Goal: Task Accomplishment & Management: Use online tool/utility

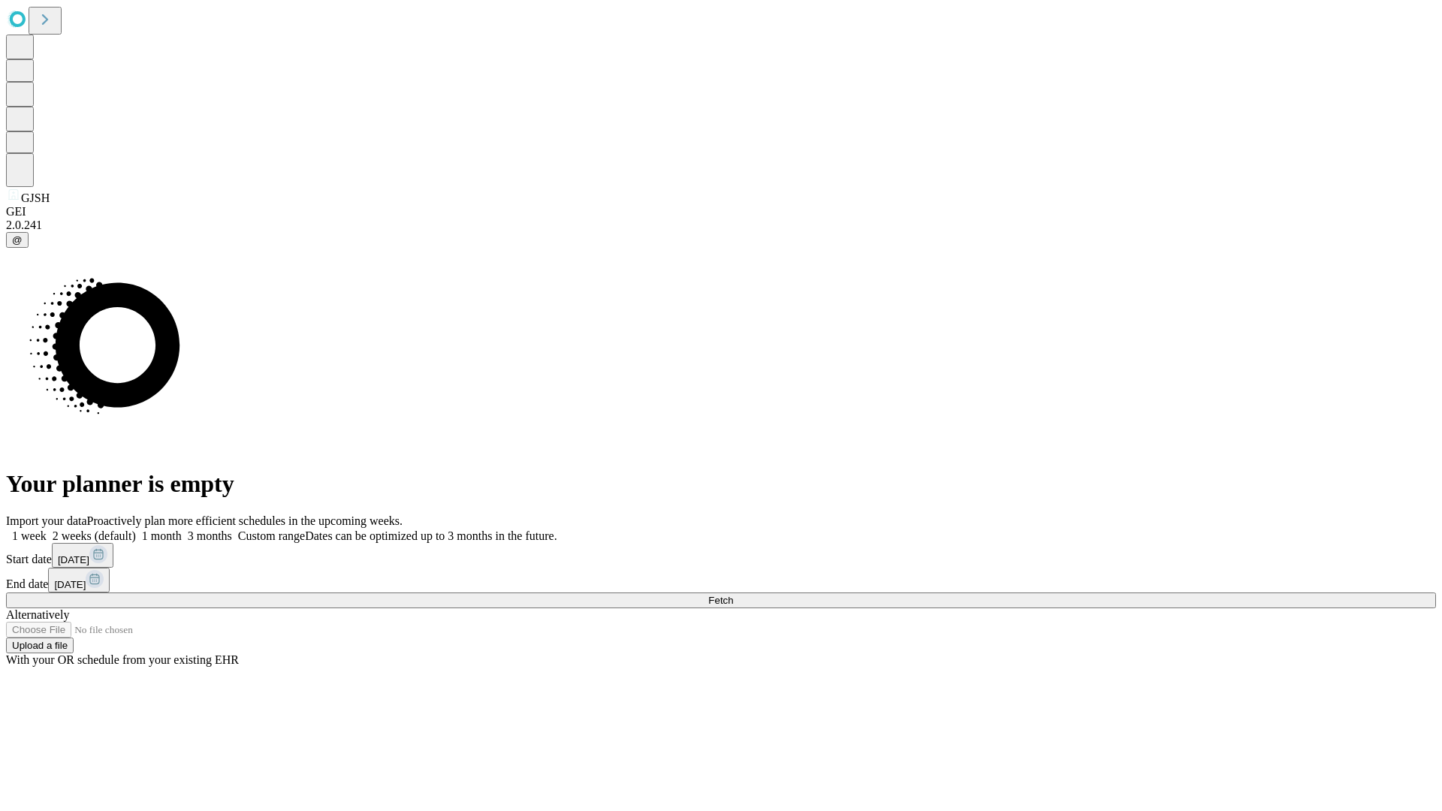
click at [733, 595] on span "Fetch" at bounding box center [720, 600] width 25 height 11
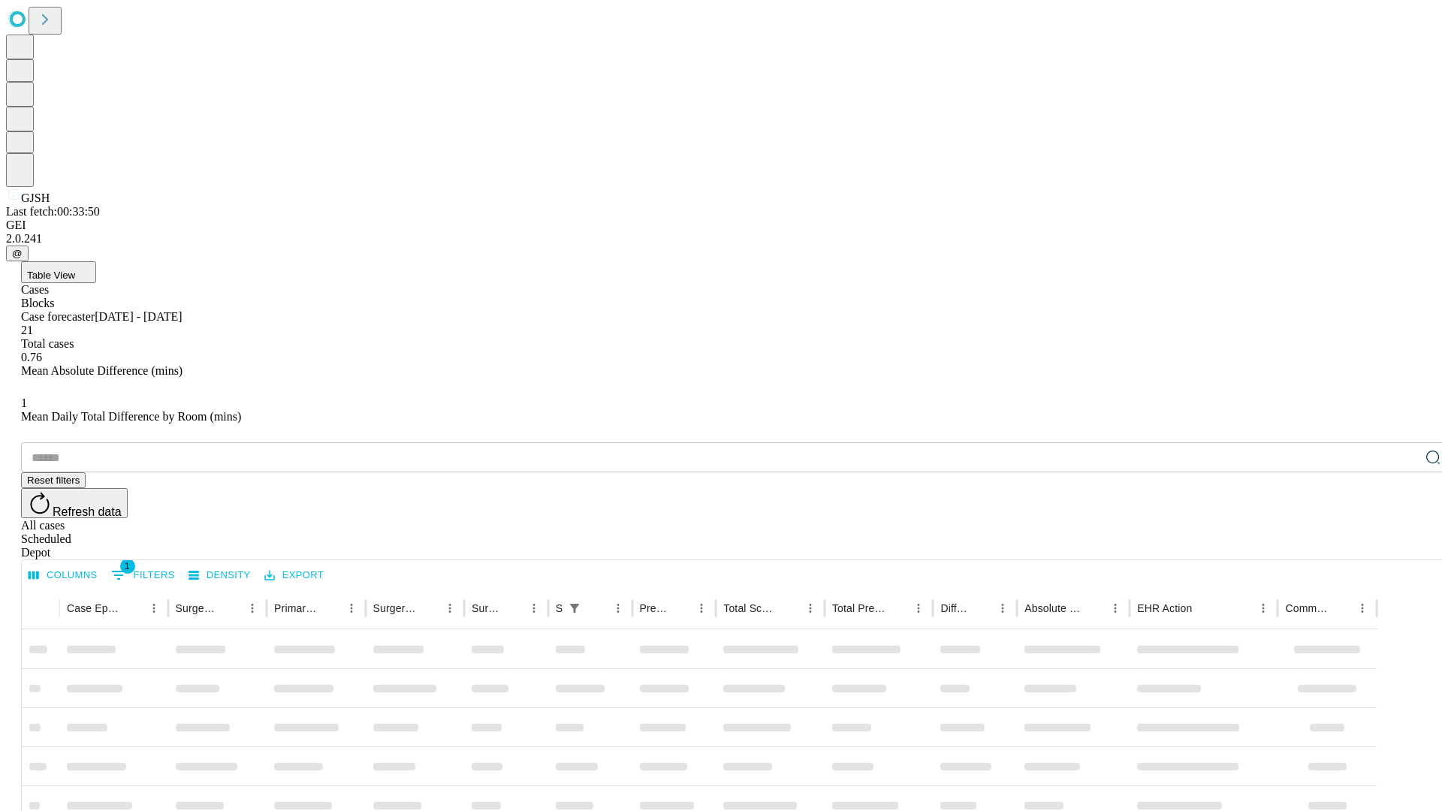
click at [1403, 546] on div "Depot" at bounding box center [736, 553] width 1430 height 14
